Goal: Task Accomplishment & Management: Complete application form

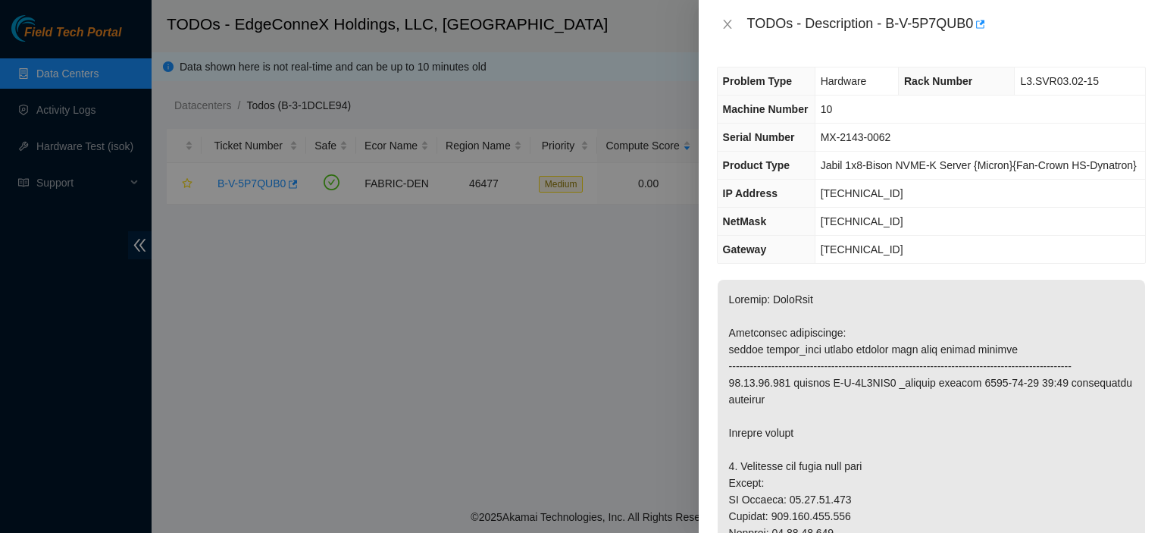
scroll to position [1228, 0]
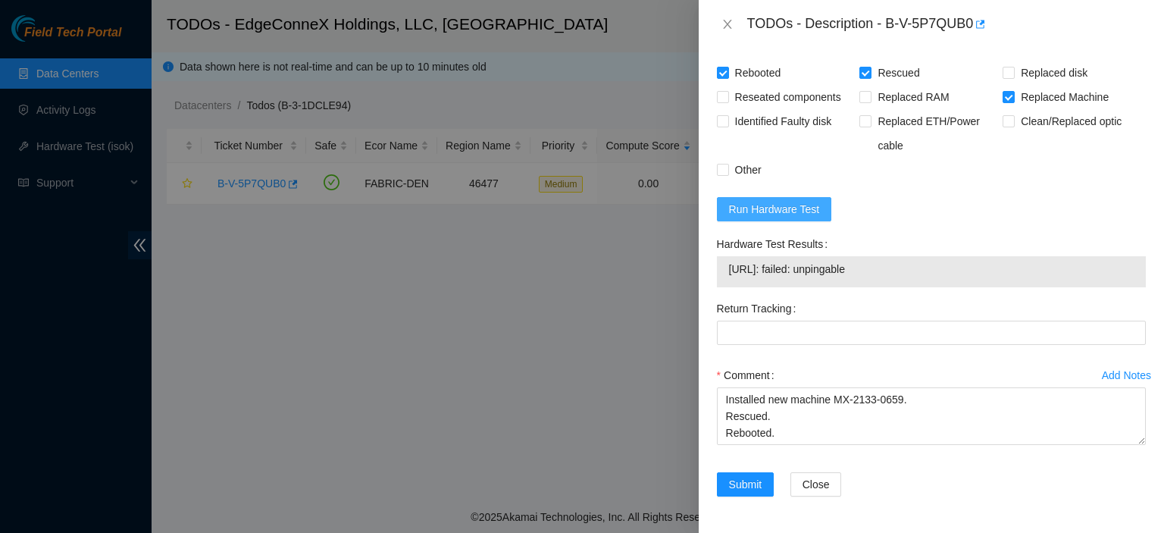
click at [804, 217] on span "Run Hardware Test" at bounding box center [774, 209] width 91 height 17
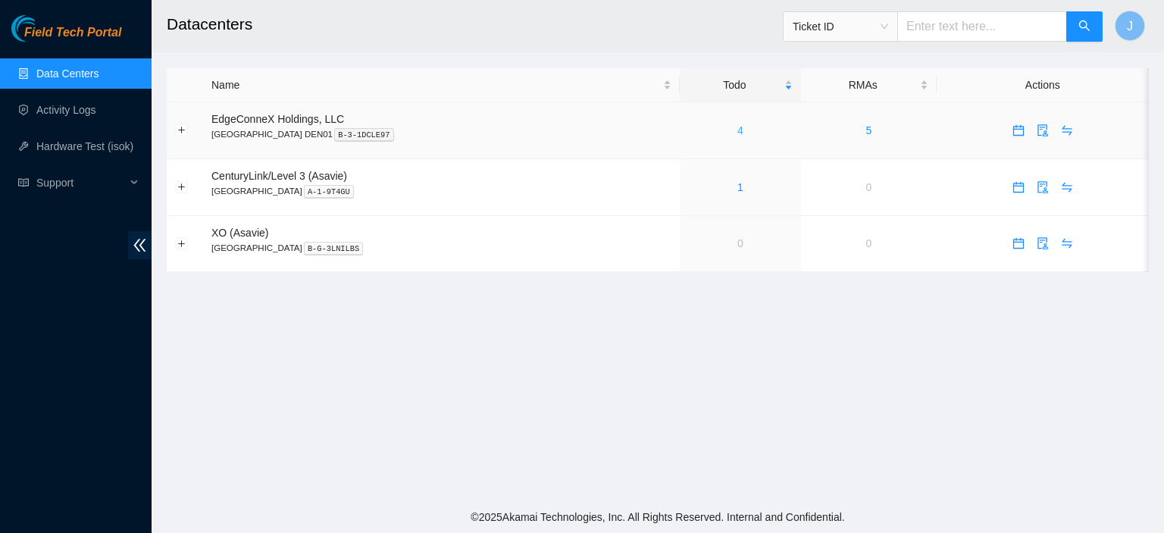
click at [737, 134] on link "4" at bounding box center [740, 130] width 6 height 12
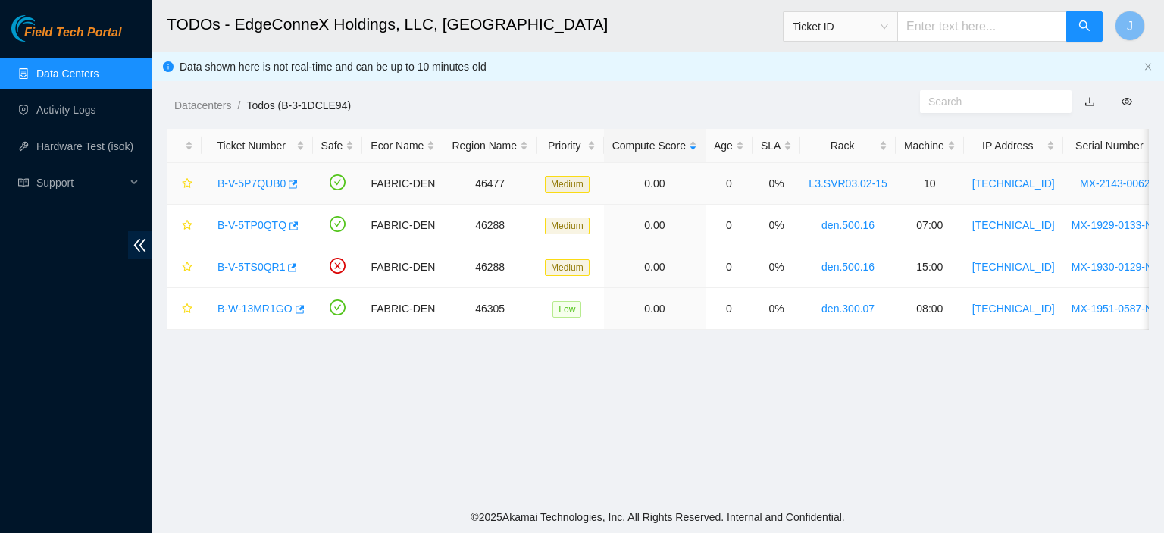
click at [258, 183] on link "B-V-5P7QUB0" at bounding box center [251, 183] width 68 height 12
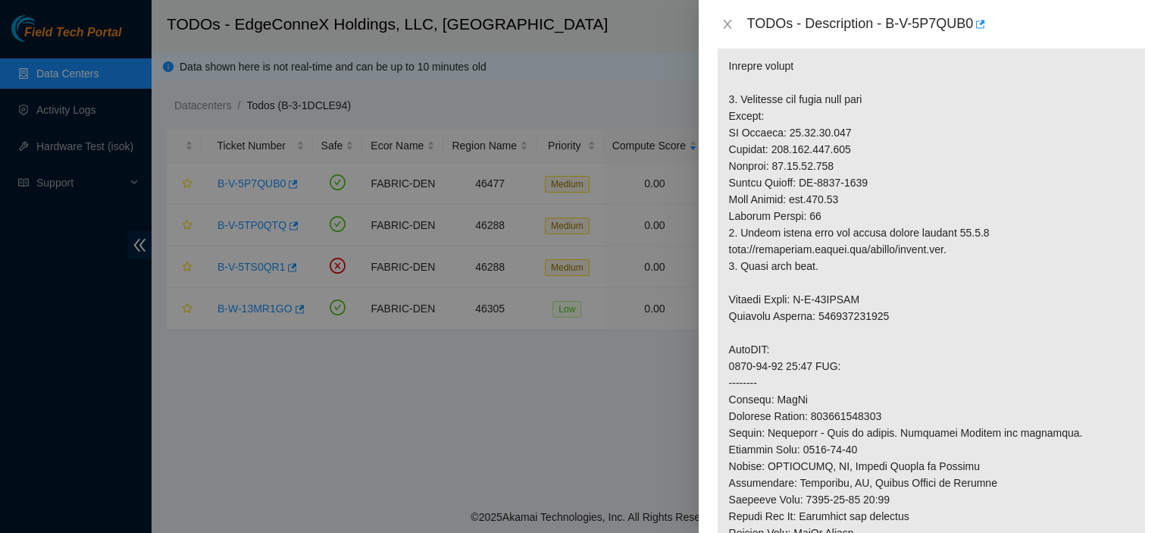
scroll to position [373, 0]
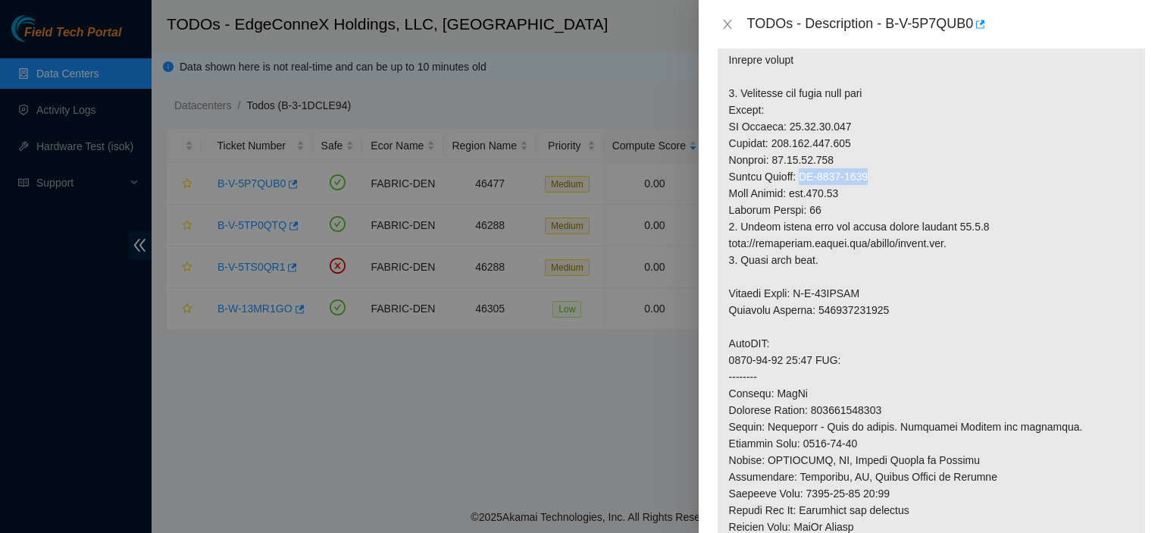
drag, startPoint x: 881, startPoint y: 198, endPoint x: 803, endPoint y: 190, distance: 77.7
click at [803, 190] on p at bounding box center [931, 335] width 427 height 856
copy p "MX-2133-0659"
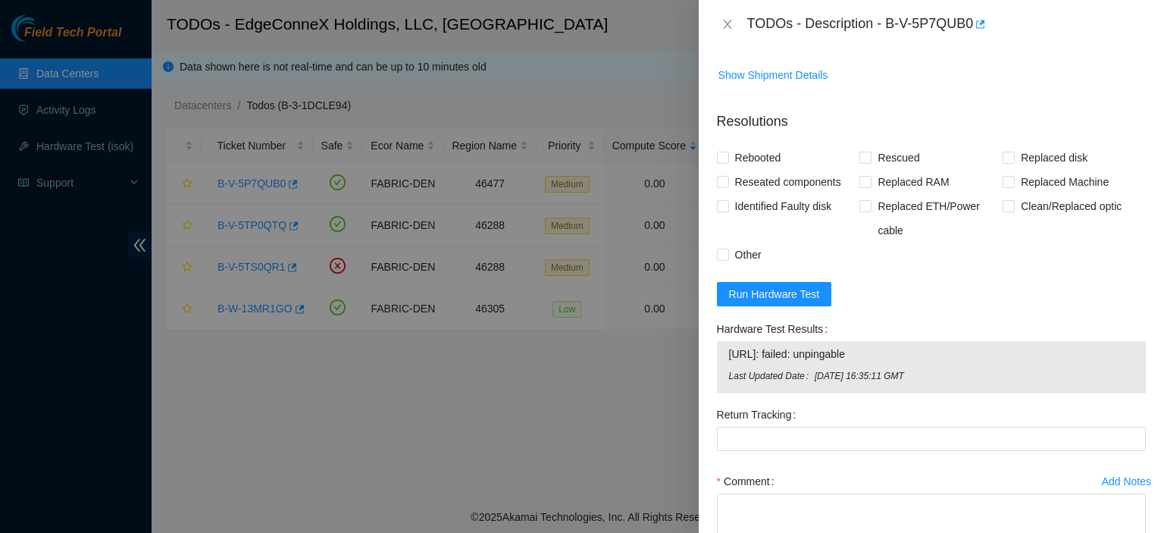
scroll to position [1153, 0]
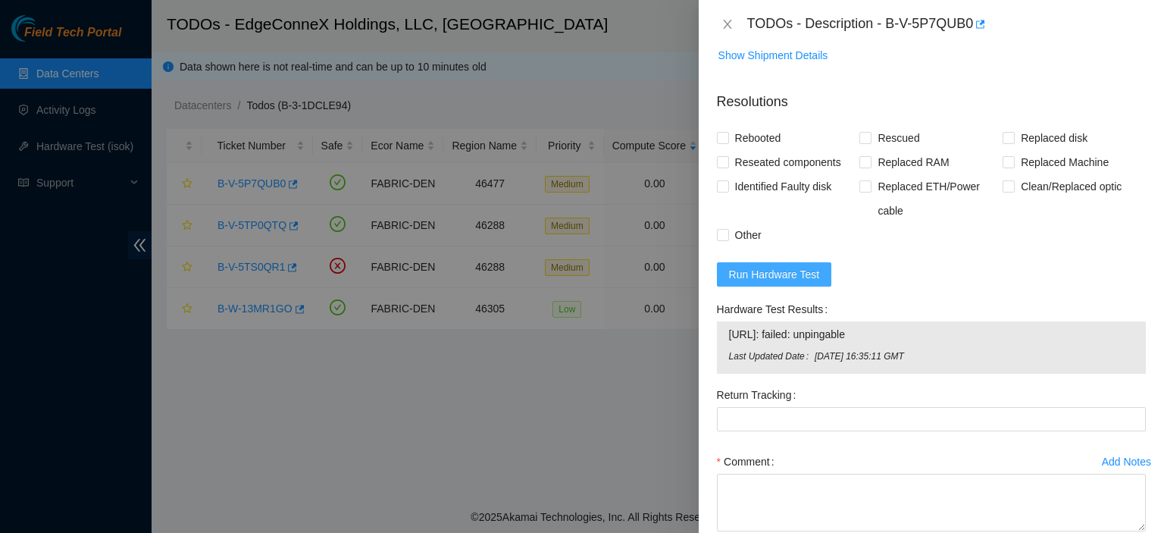
click at [791, 283] on span "Run Hardware Test" at bounding box center [774, 274] width 91 height 17
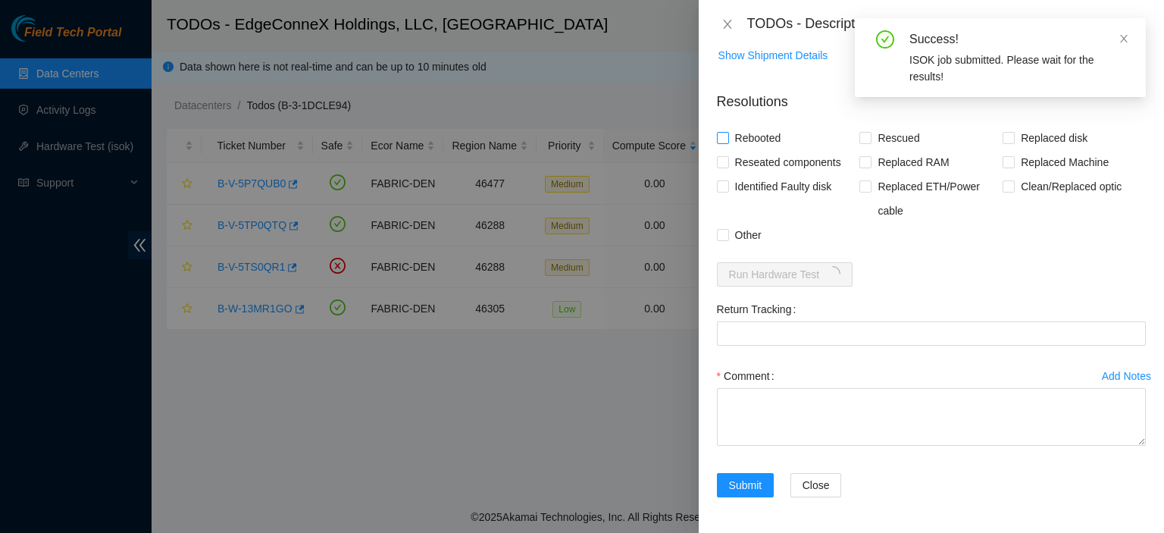
click at [721, 142] on input "Rebooted" at bounding box center [722, 137] width 11 height 11
checkbox input "true"
click at [862, 142] on input "Rescued" at bounding box center [864, 137] width 11 height 11
checkbox input "true"
click at [1005, 167] on input "Replaced Machine" at bounding box center [1008, 161] width 11 height 11
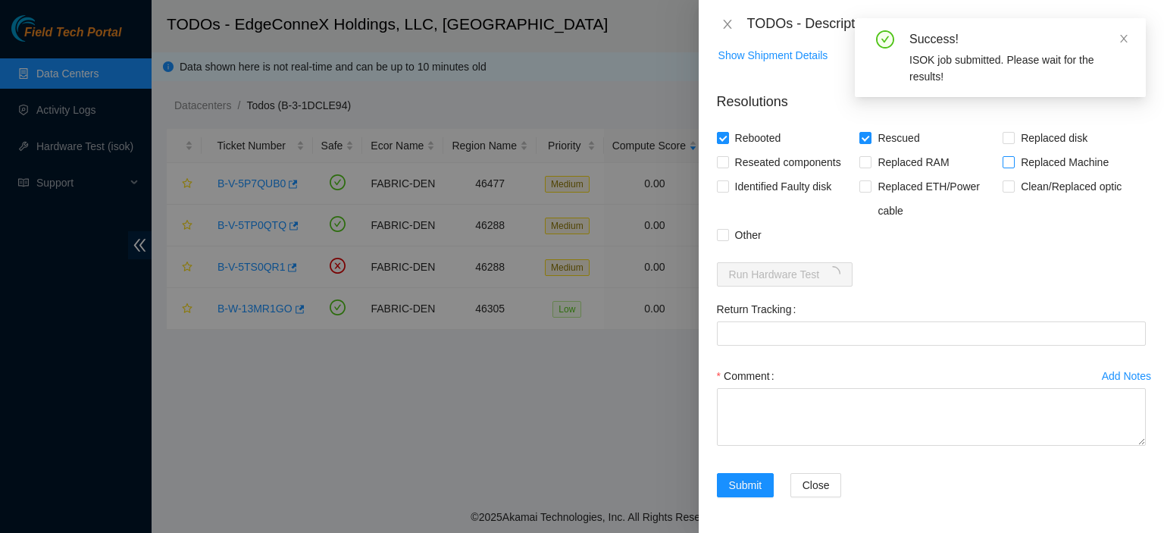
checkbox input "true"
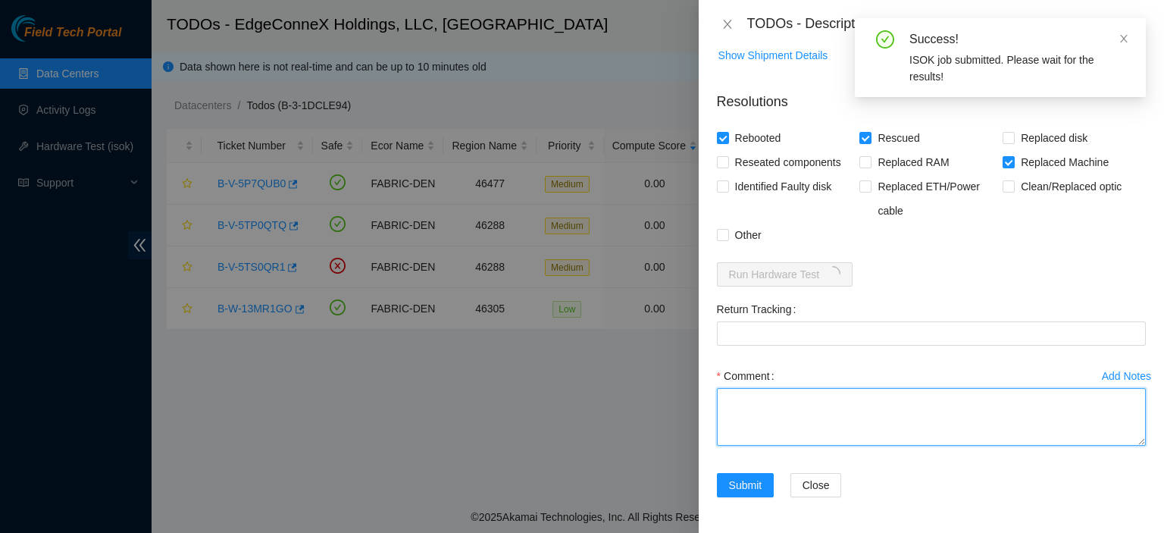
click at [836, 446] on textarea "Comment" at bounding box center [931, 417] width 429 height 58
type textarea "R"
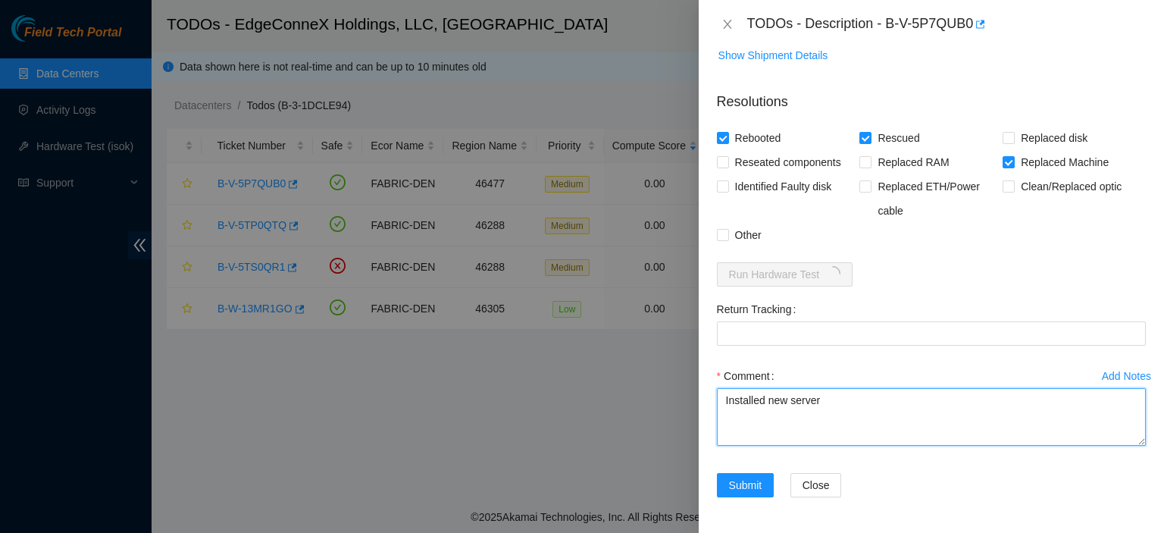
paste textarea "MX-2133-0659"
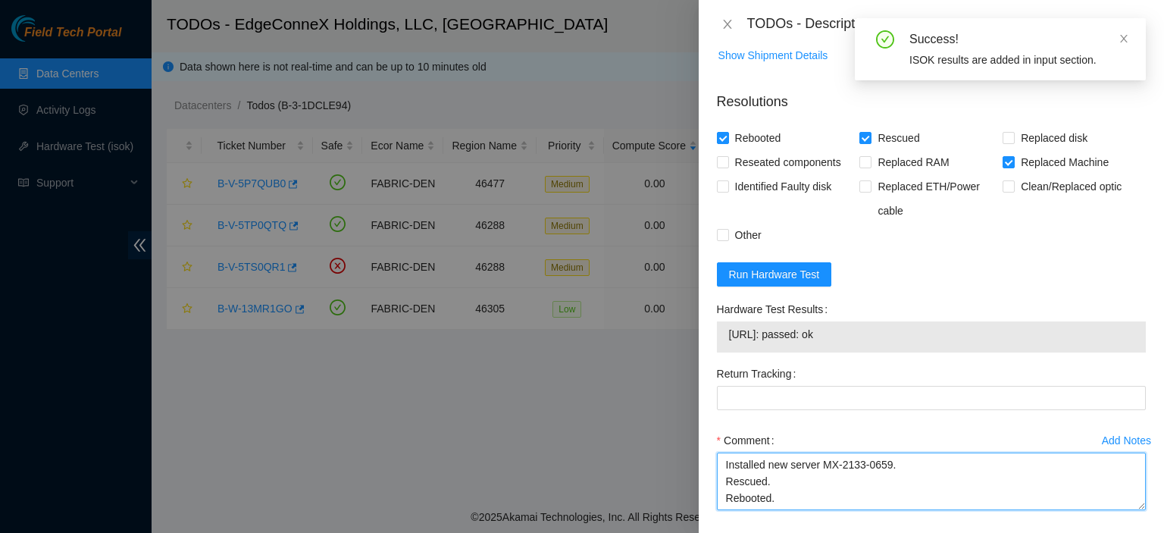
type textarea "Installed new server MX-2133-0659. Rescued. Rebooted."
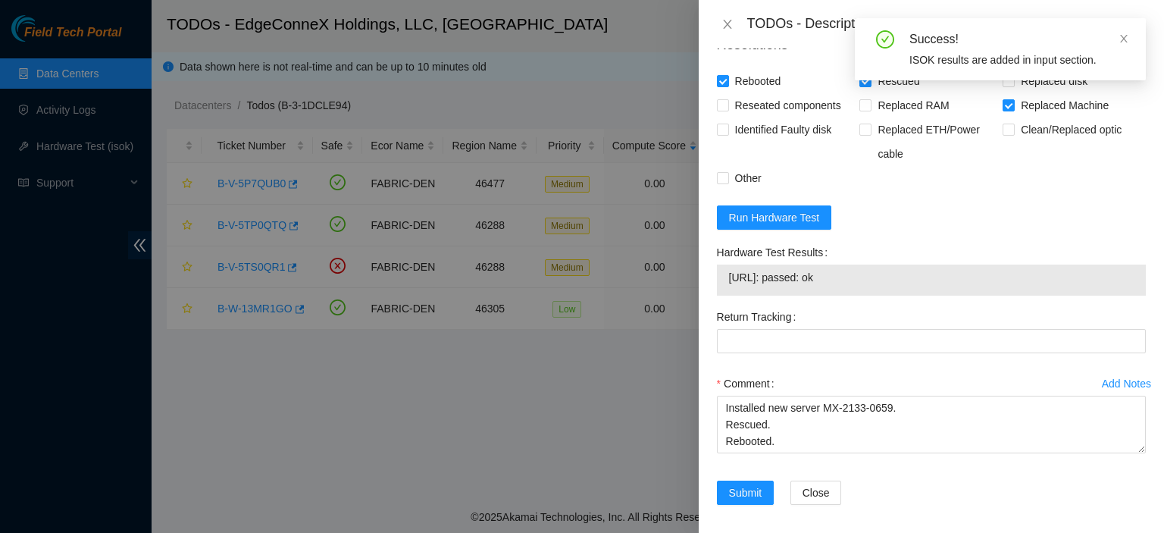
scroll to position [1300, 0]
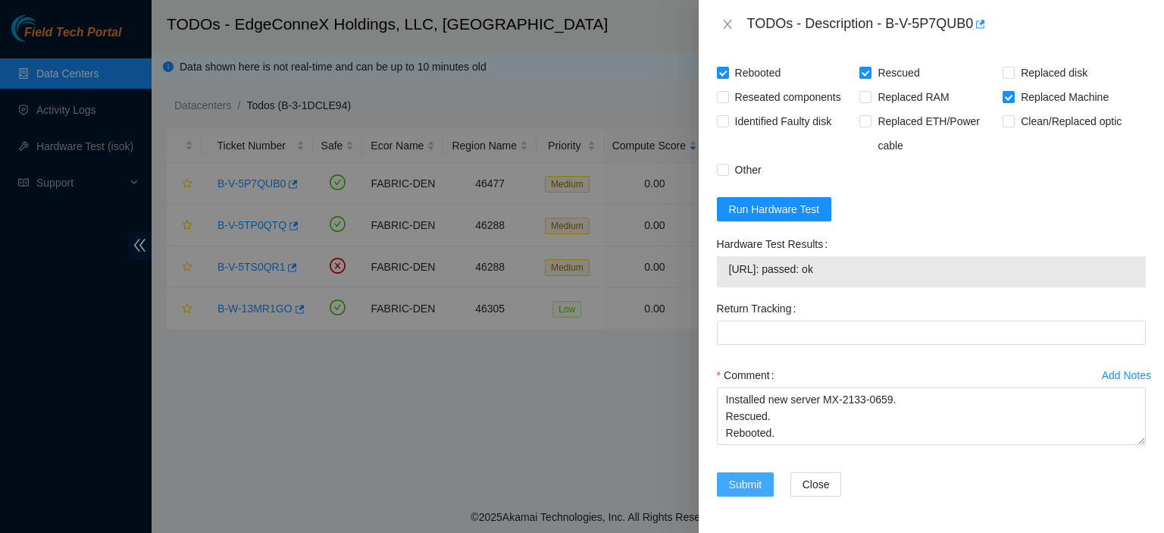
click at [736, 475] on button "Submit" at bounding box center [746, 484] width 58 height 24
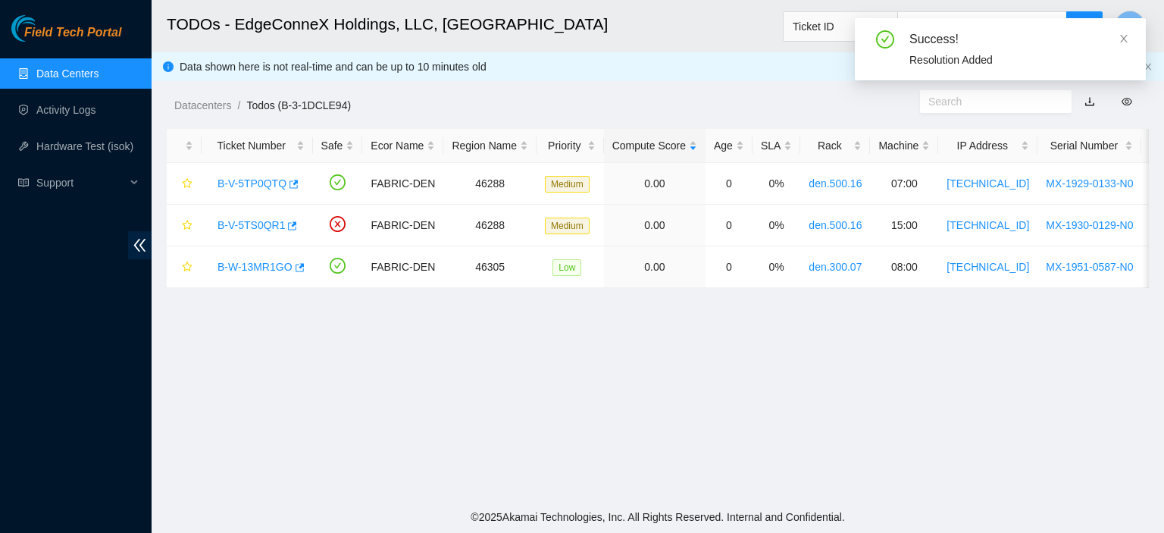
scroll to position [410, 0]
